Goal: Information Seeking & Learning: Learn about a topic

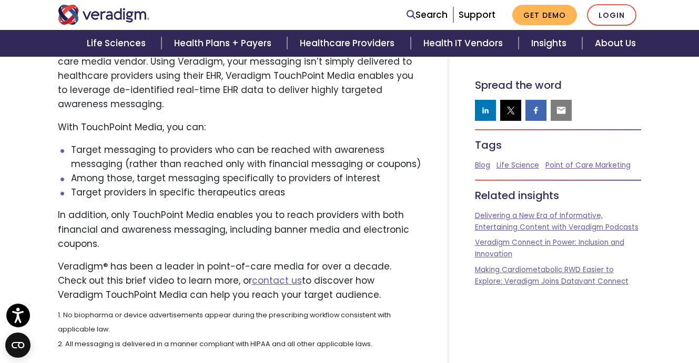
scroll to position [592, 0]
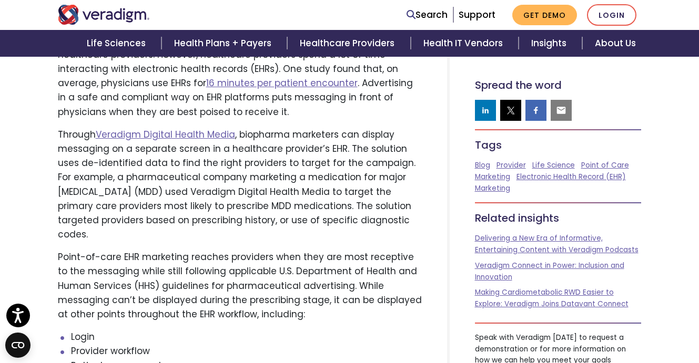
scroll to position [1332, 0]
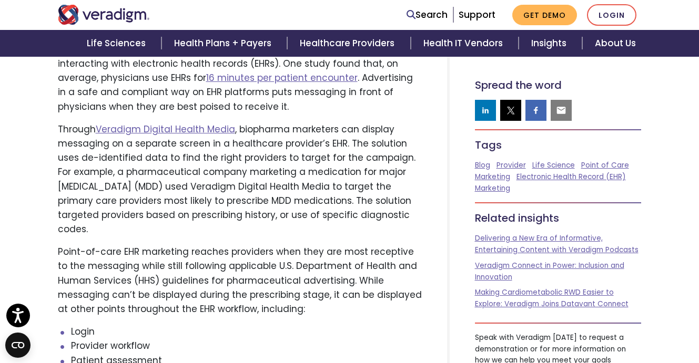
drag, startPoint x: 701, startPoint y: 21, endPoint x: 689, endPoint y: 152, distance: 131.4
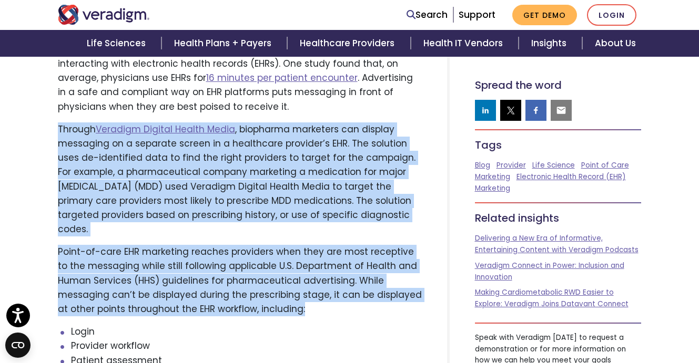
drag, startPoint x: 59, startPoint y: 111, endPoint x: 320, endPoint y: 301, distance: 323.2
click at [320, 301] on p "Point-of-care EHR marketing reaches providers when they are most receptive to t…" at bounding box center [240, 280] width 364 height 71
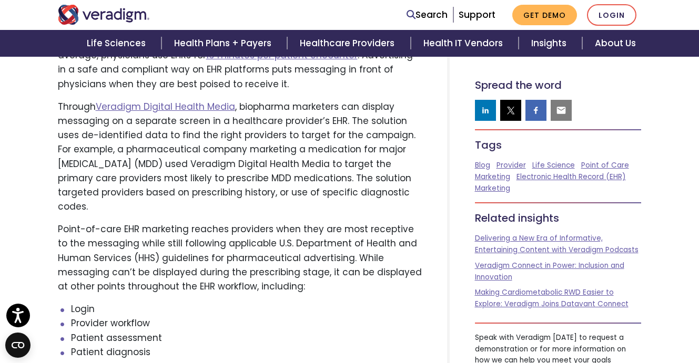
scroll to position [1374, 0]
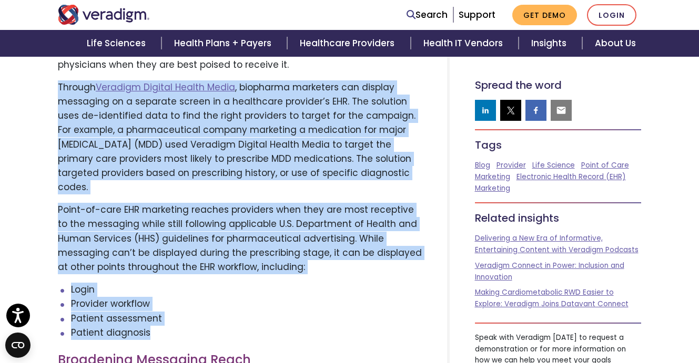
drag, startPoint x: 54, startPoint y: 76, endPoint x: 157, endPoint y: 318, distance: 263.3
copy div "Through Veradigm Digital Health Media , biopharma marketers can display messagi…"
